Goal: Find specific page/section: Find specific page/section

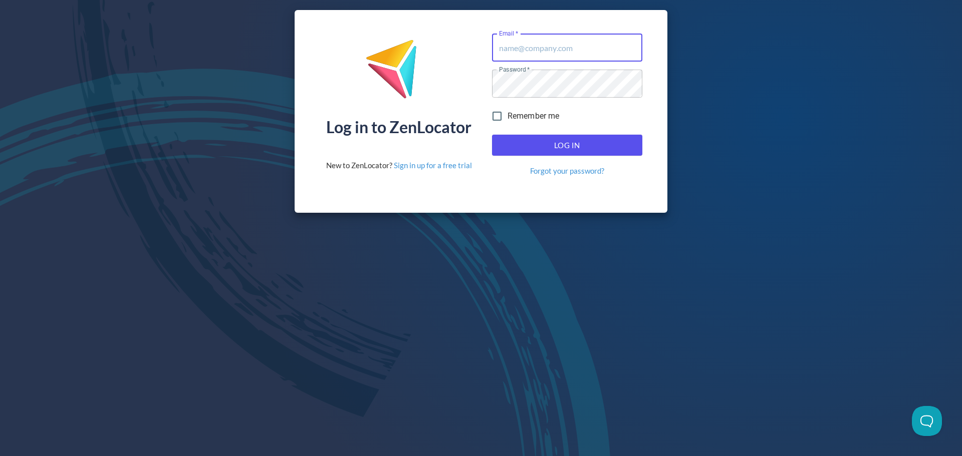
type input "[EMAIL_ADDRESS][DOMAIN_NAME]"
click at [561, 153] on button "Log In" at bounding box center [567, 145] width 150 height 21
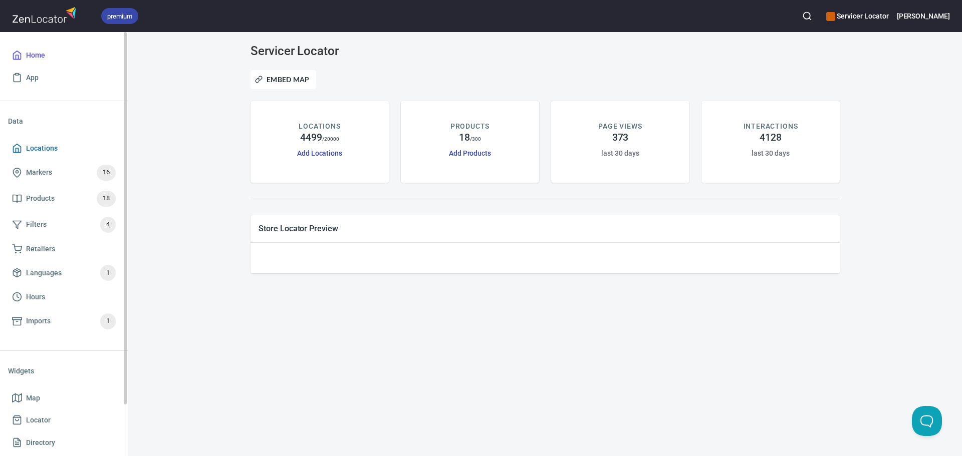
click at [49, 156] on link "Locations" at bounding box center [64, 148] width 112 height 23
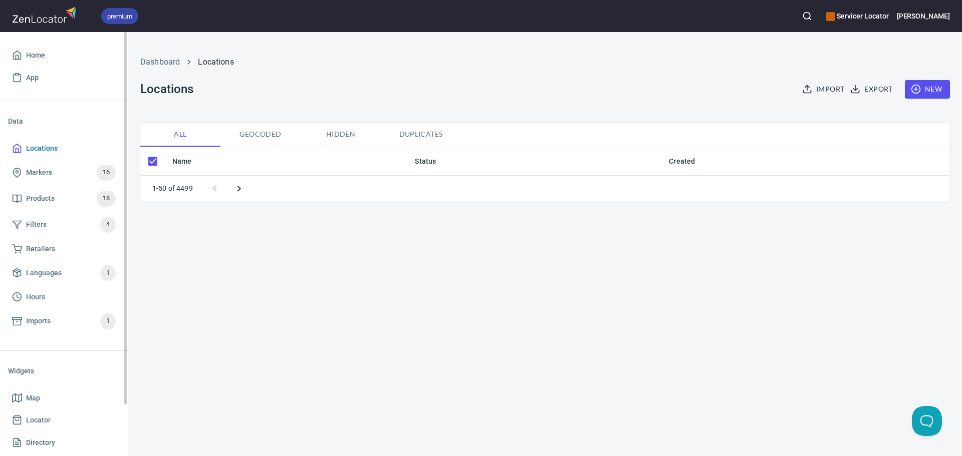
checkbox input "false"
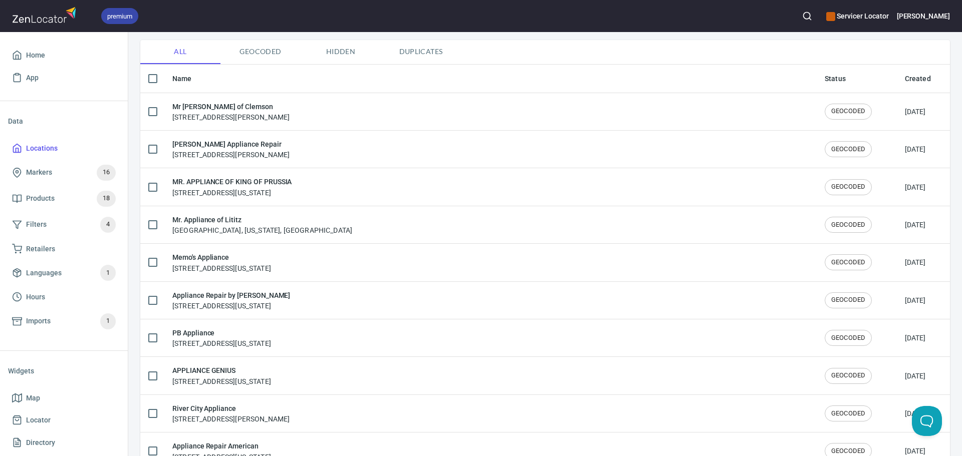
scroll to position [100, 0]
